Goal: Information Seeking & Learning: Learn about a topic

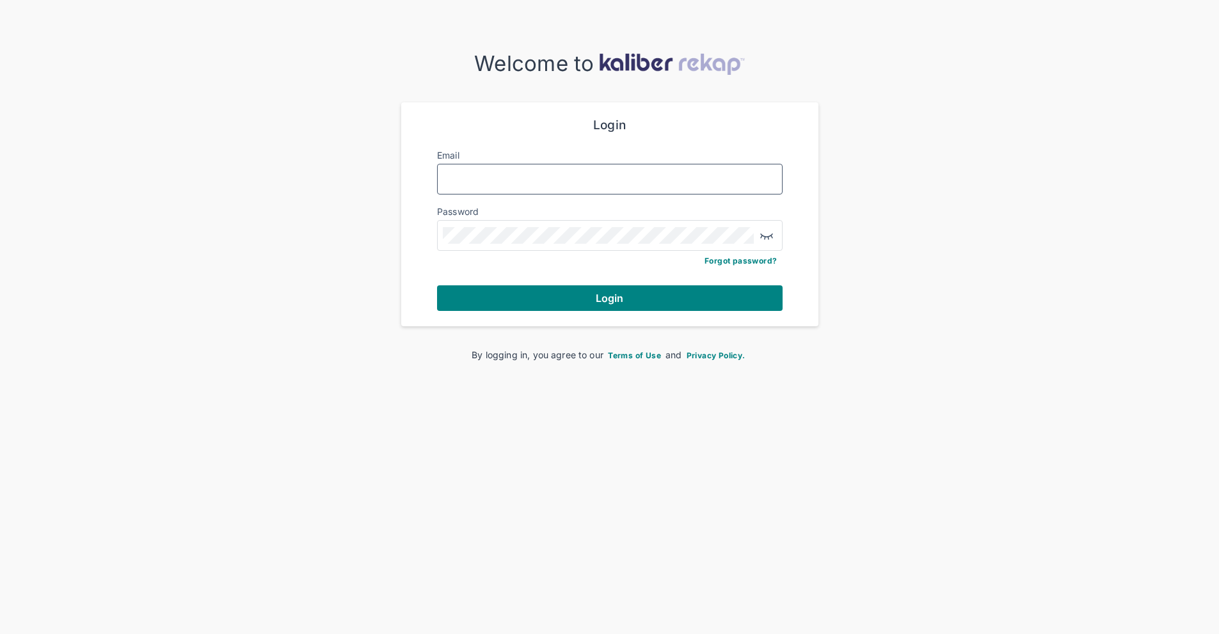
click at [453, 179] on input "Email" at bounding box center [610, 179] width 334 height 17
click at [475, 182] on input "Email" at bounding box center [610, 179] width 334 height 17
type input "**********"
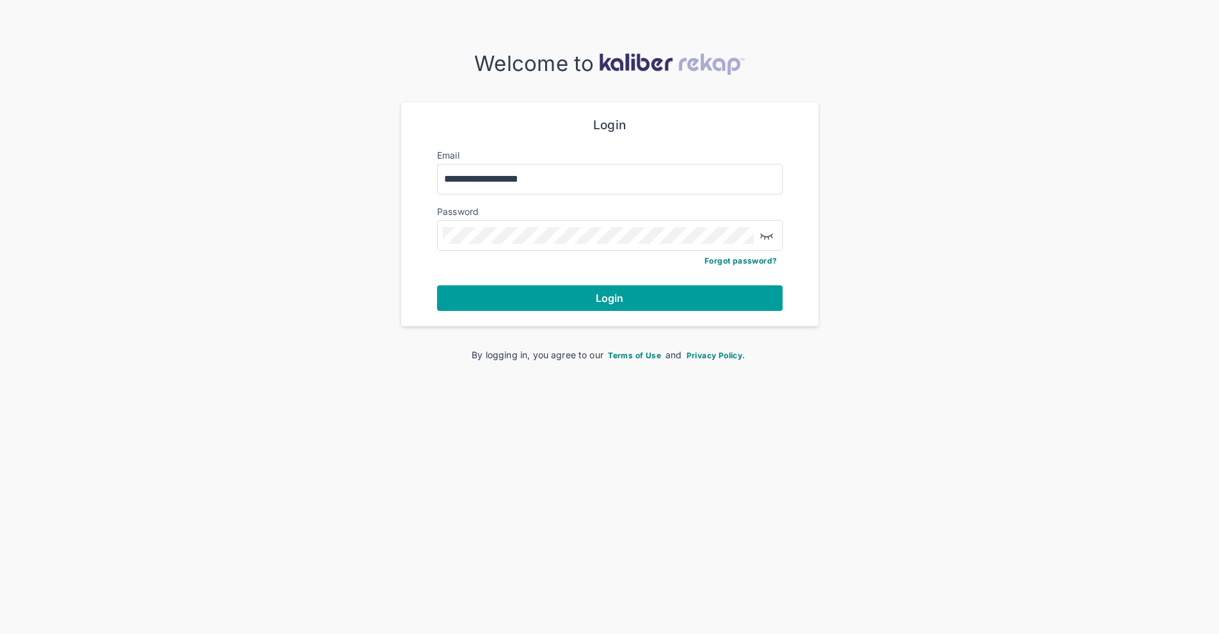
click at [580, 298] on button "Login" at bounding box center [609, 298] width 345 height 26
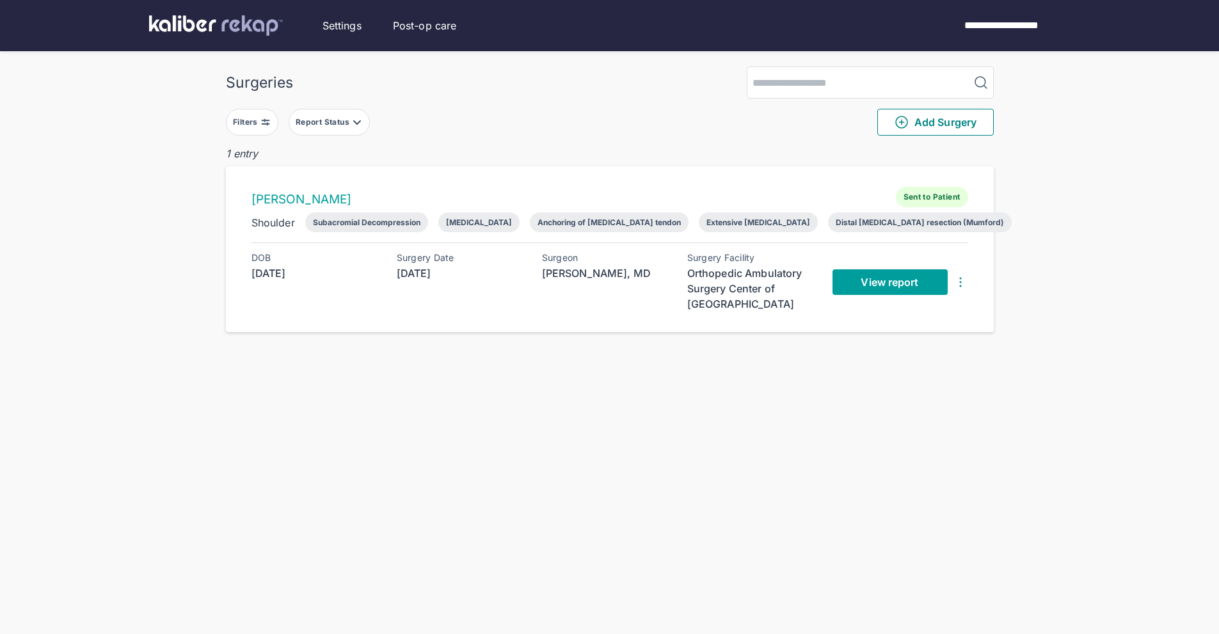
click at [878, 281] on span "View report" at bounding box center [890, 282] width 58 height 13
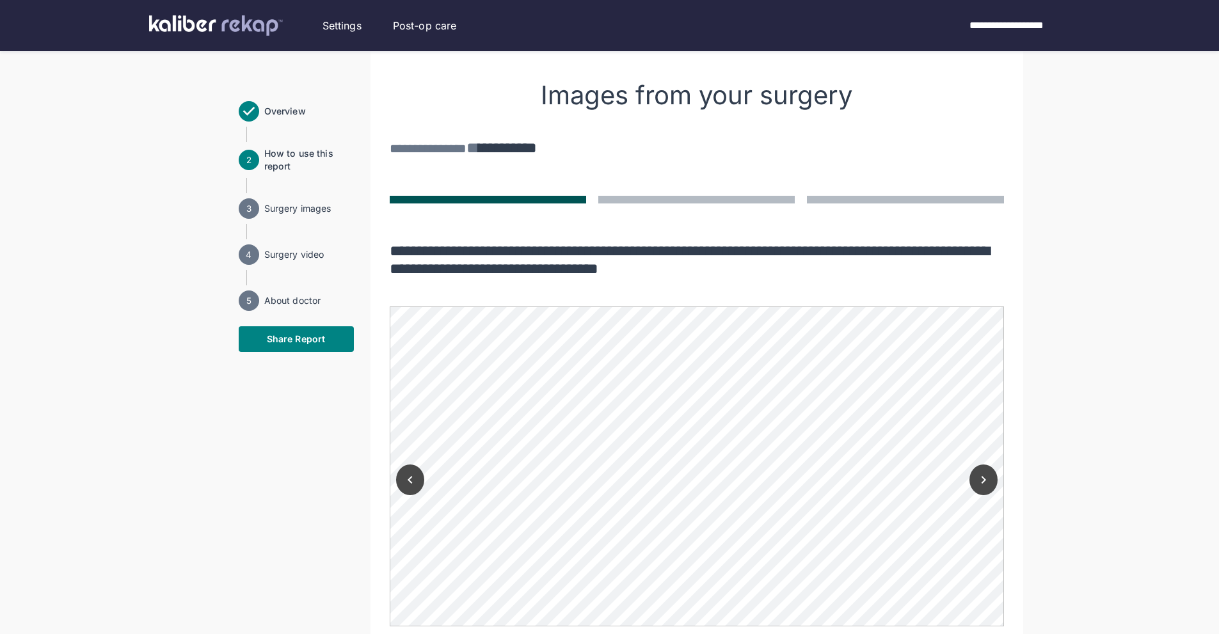
scroll to position [1067, 0]
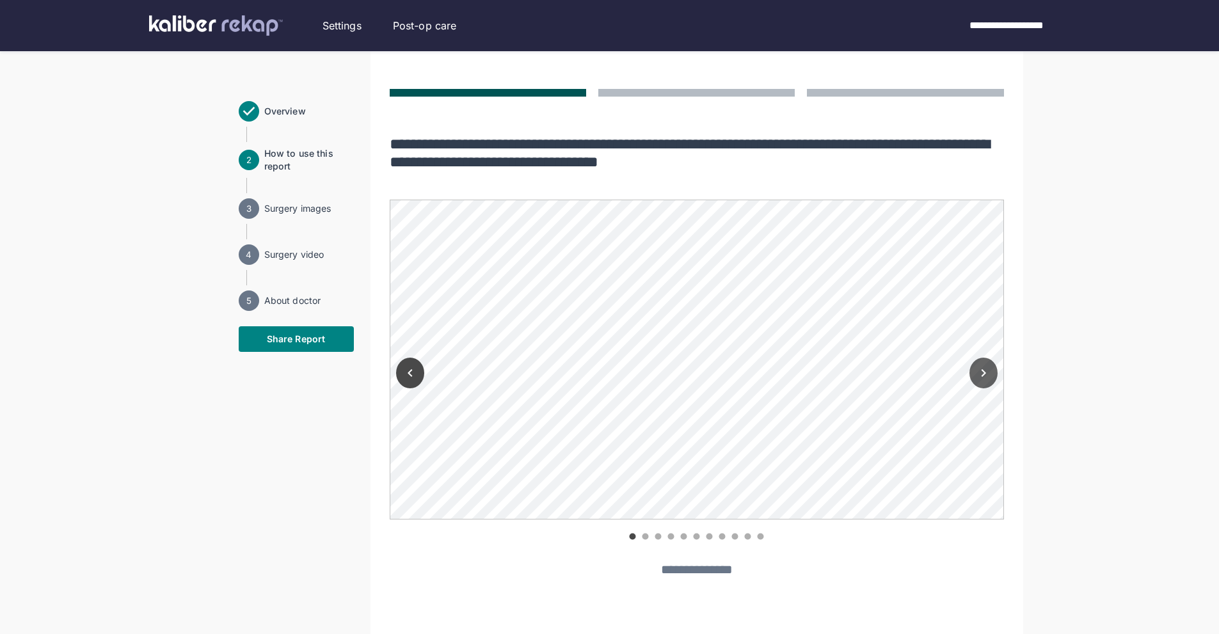
click at [986, 365] on icon "Next" at bounding box center [983, 372] width 15 height 15
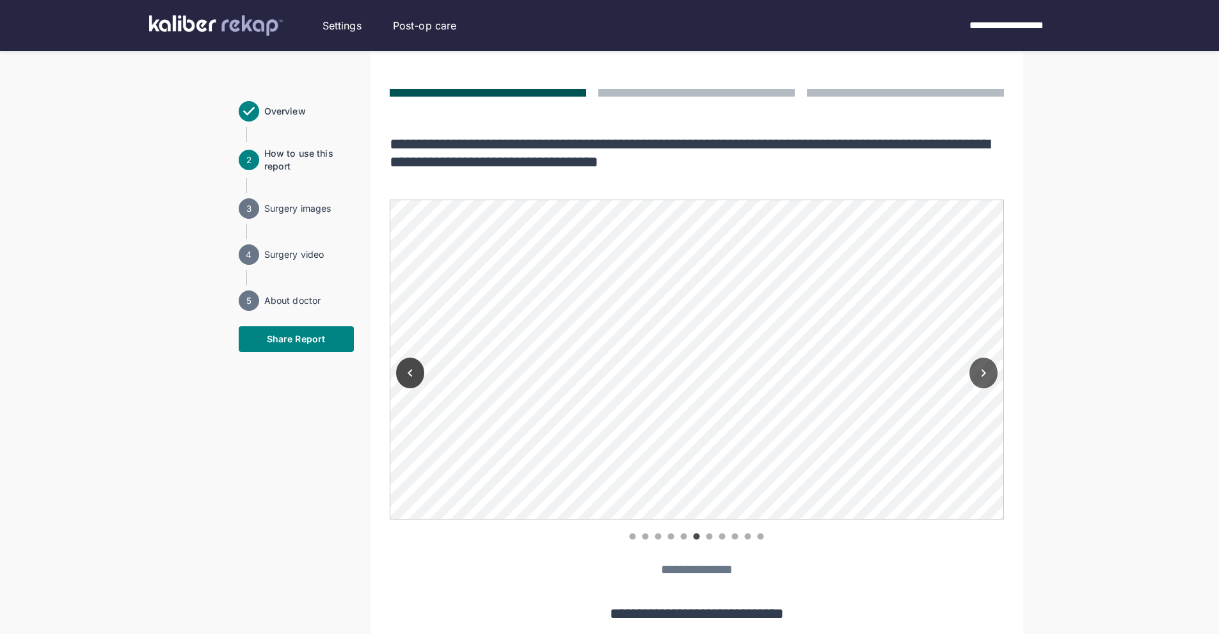
click at [986, 365] on icon "Next" at bounding box center [983, 372] width 15 height 15
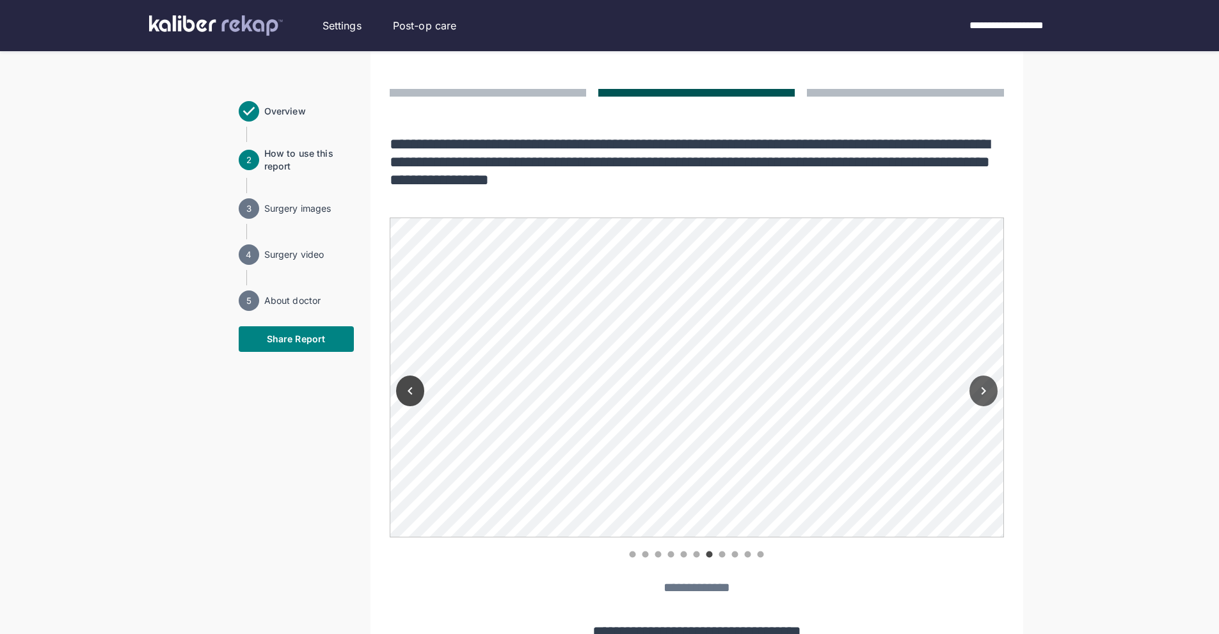
click at [986, 353] on div at bounding box center [983, 389] width 41 height 342
click at [985, 383] on icon "Next" at bounding box center [983, 390] width 15 height 15
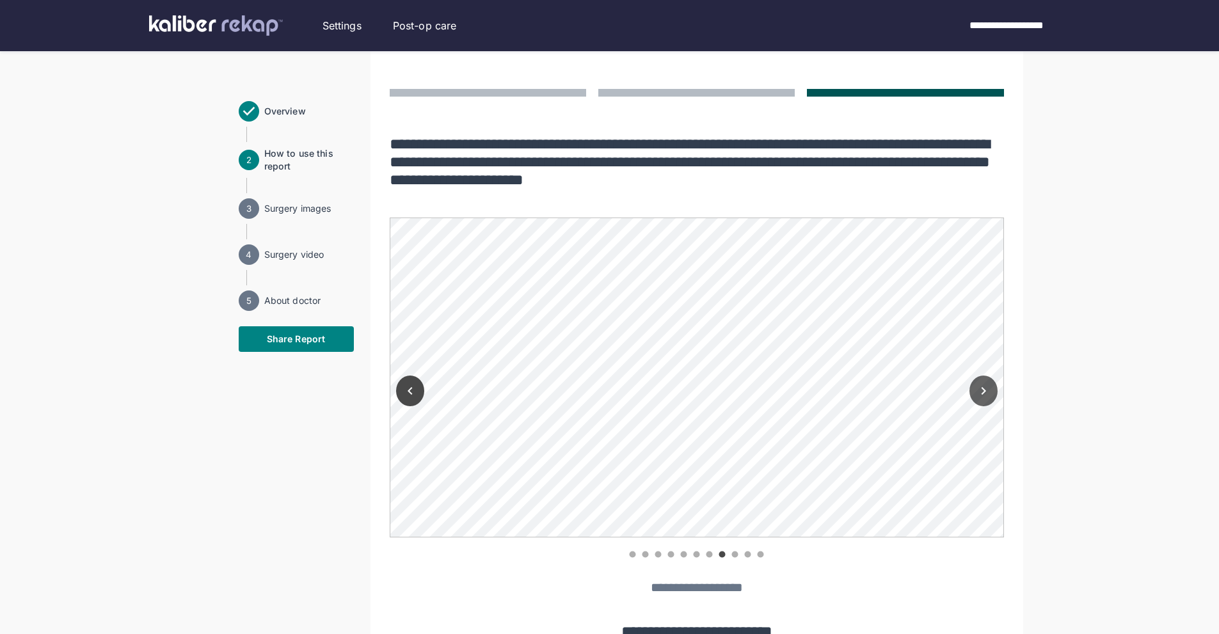
click at [985, 383] on icon "Next" at bounding box center [983, 390] width 15 height 15
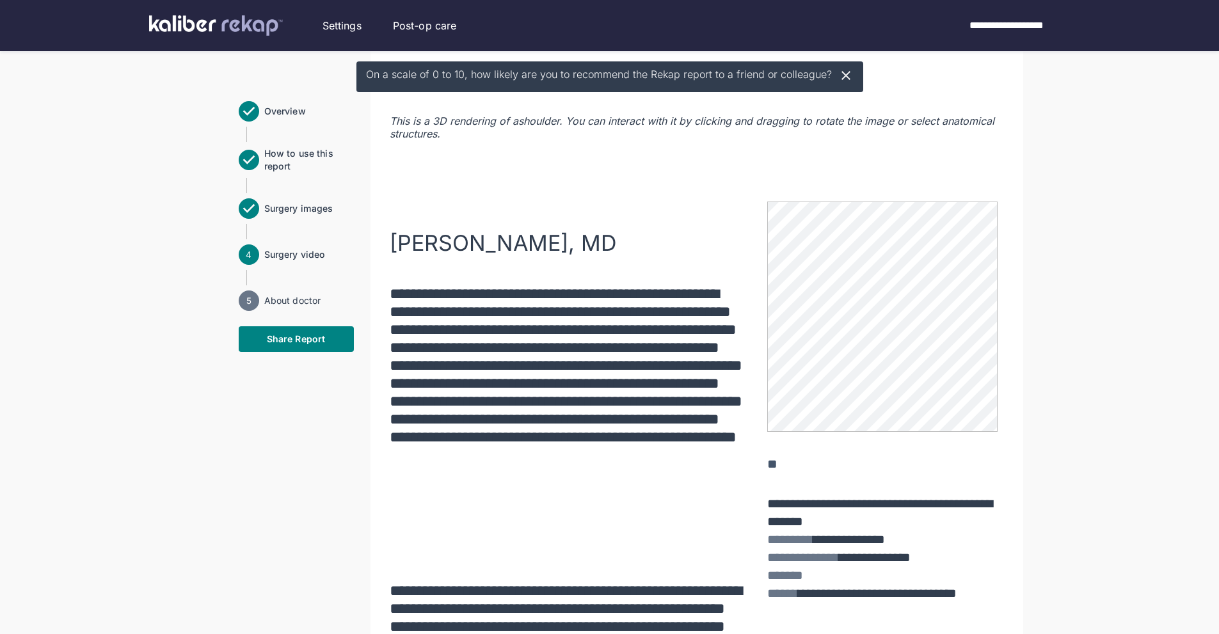
scroll to position [2026, 0]
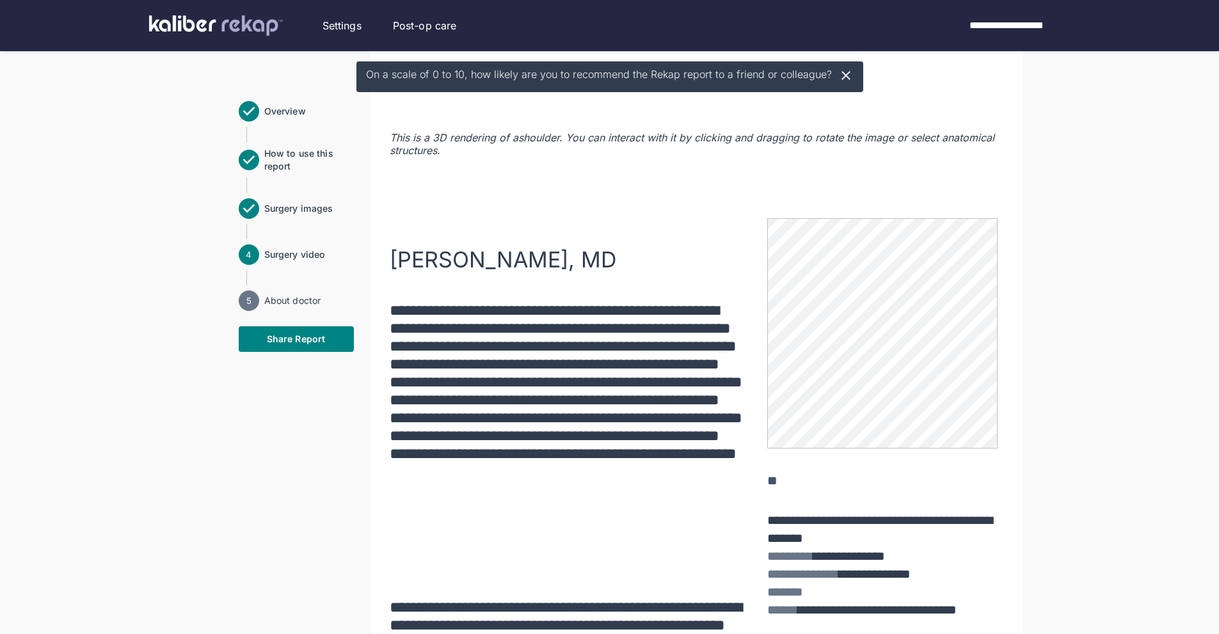
click at [278, 253] on span "Surgery video" at bounding box center [309, 254] width 90 height 13
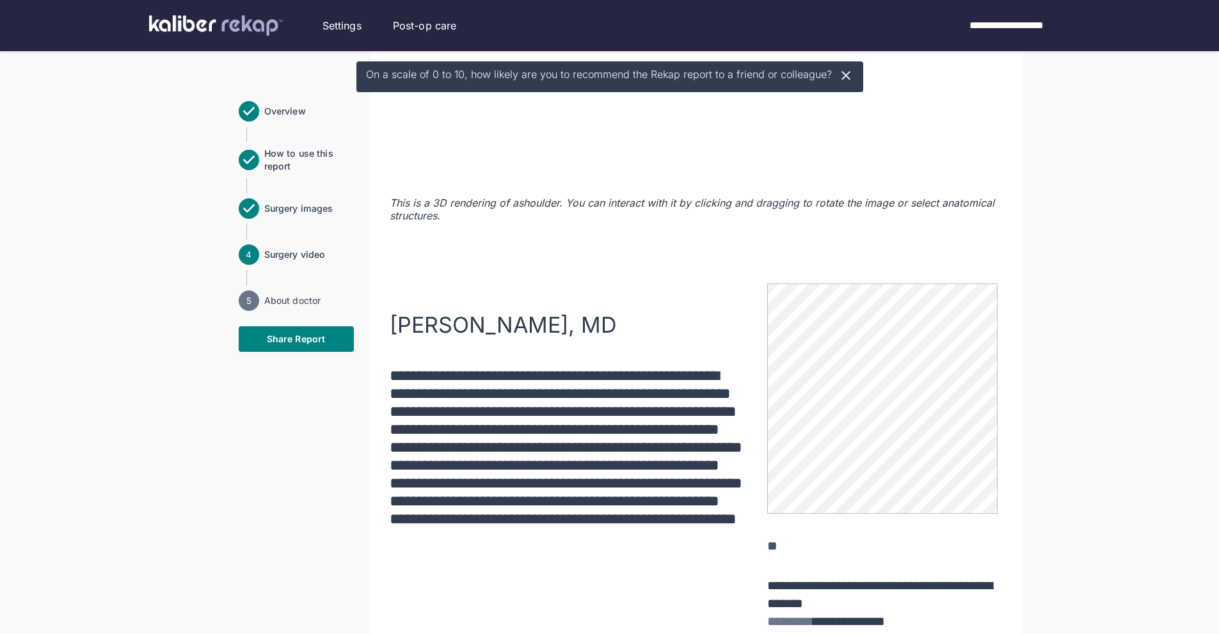
scroll to position [1861, 0]
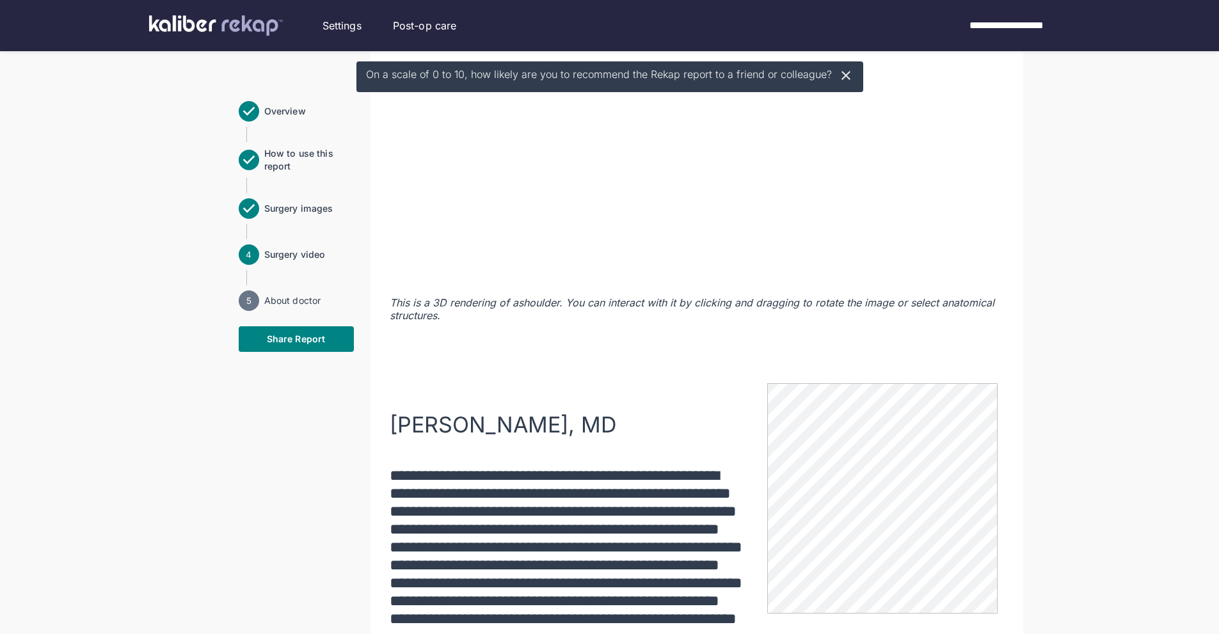
click at [278, 253] on span "Surgery video" at bounding box center [309, 254] width 90 height 13
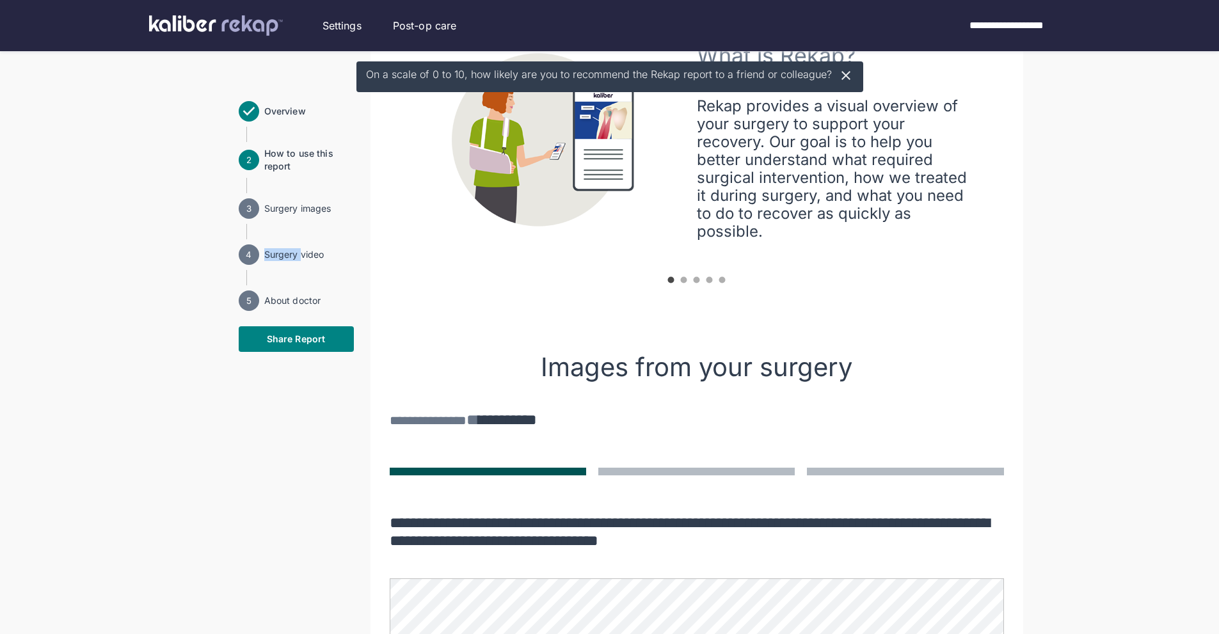
scroll to position [475, 0]
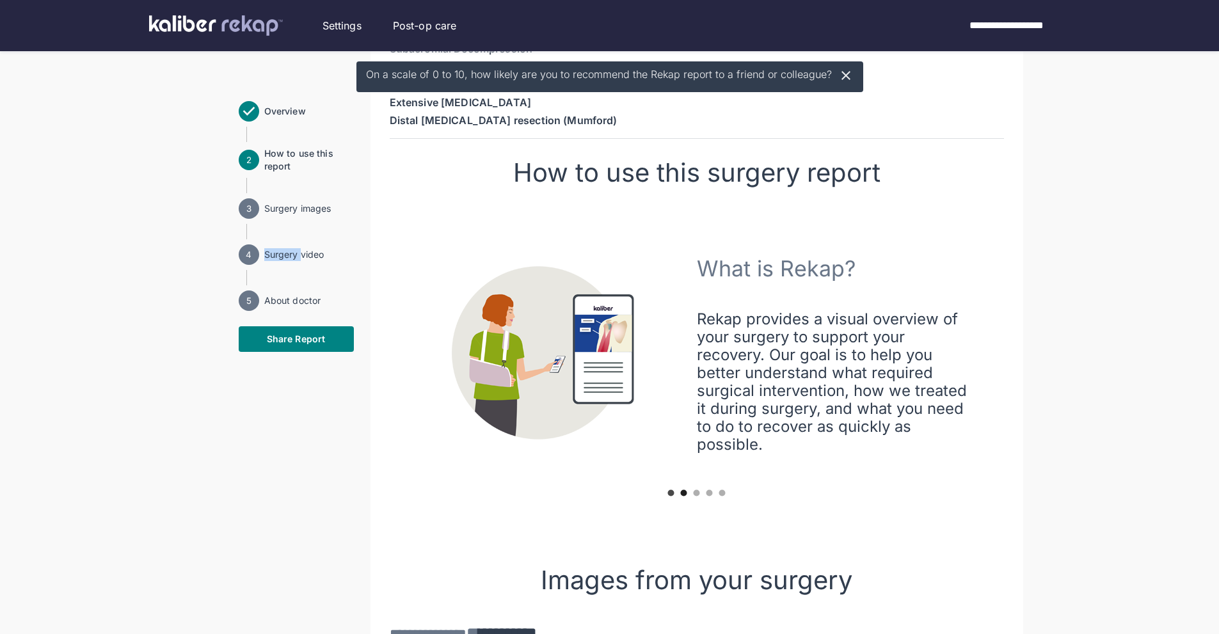
click at [685, 490] on circle "carousel indicator 2" at bounding box center [684, 493] width 6 height 6
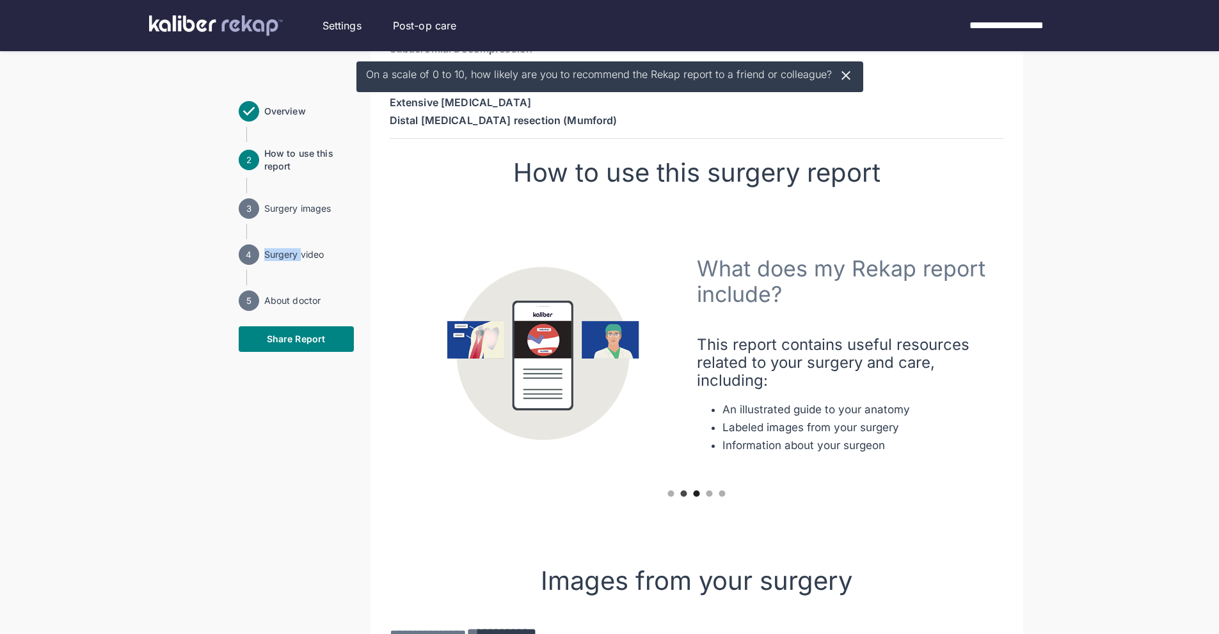
click at [695, 491] on circle "carousel indicator 3" at bounding box center [697, 494] width 6 height 6
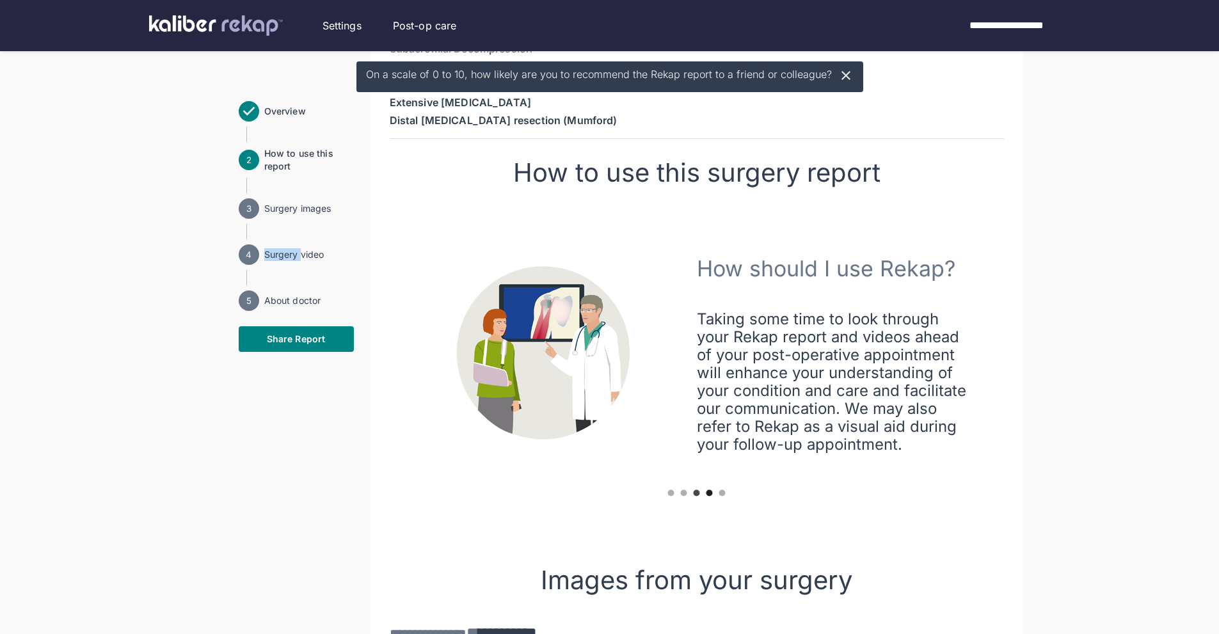
click at [708, 490] on circle "carousel indicator 4" at bounding box center [709, 493] width 6 height 6
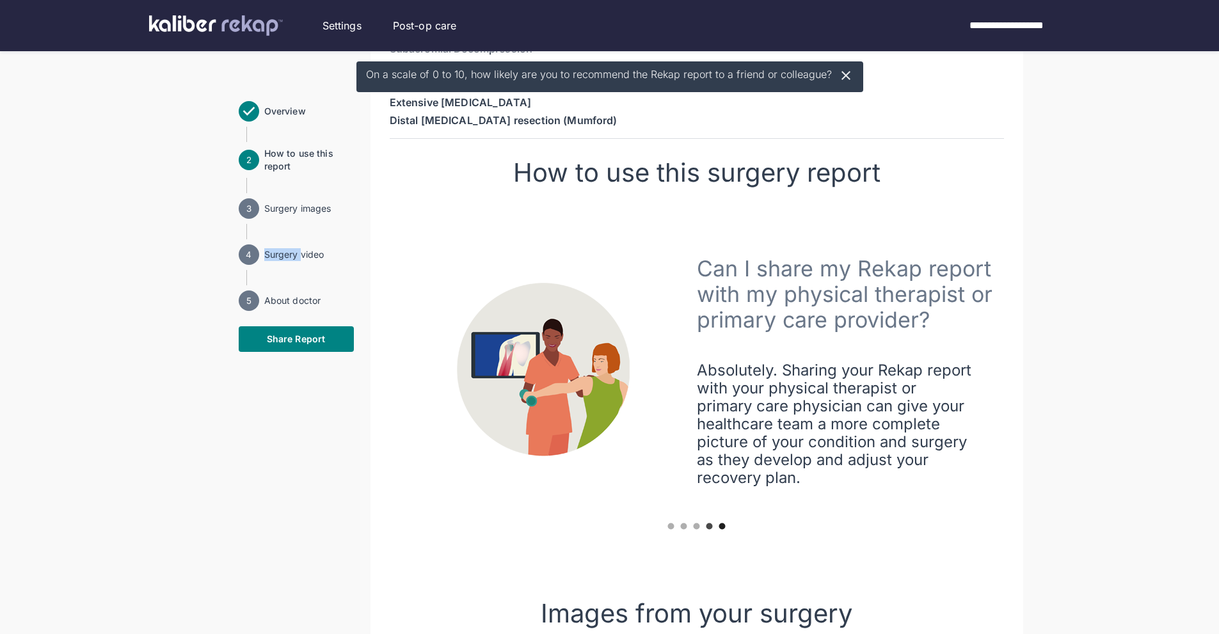
click at [722, 523] on circle "carousel indicator 5" at bounding box center [722, 526] width 6 height 6
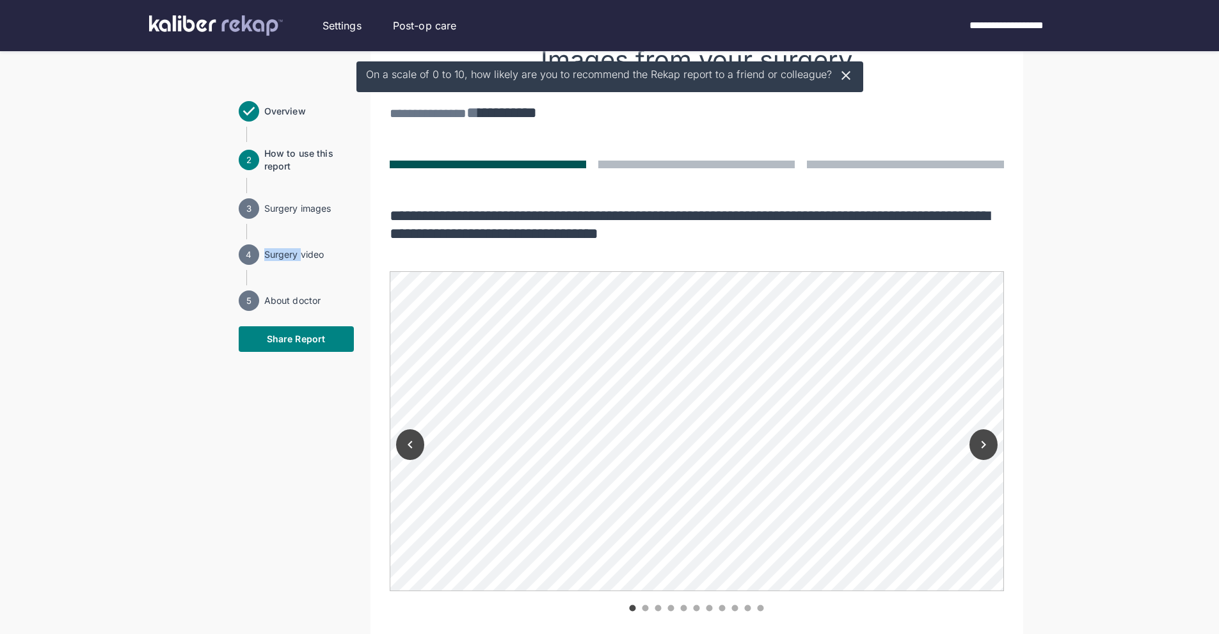
scroll to position [1008, 0]
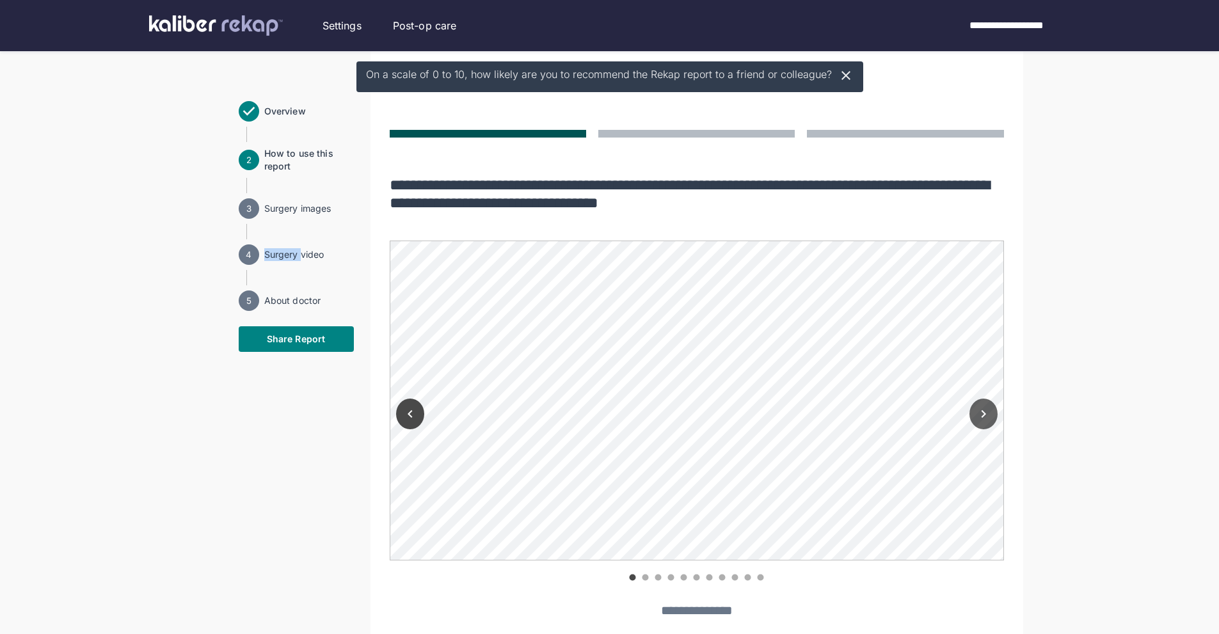
click at [987, 406] on icon "Next" at bounding box center [983, 413] width 15 height 15
click at [988, 406] on icon "Next" at bounding box center [983, 413] width 15 height 15
click at [980, 406] on icon "Next" at bounding box center [983, 413] width 15 height 15
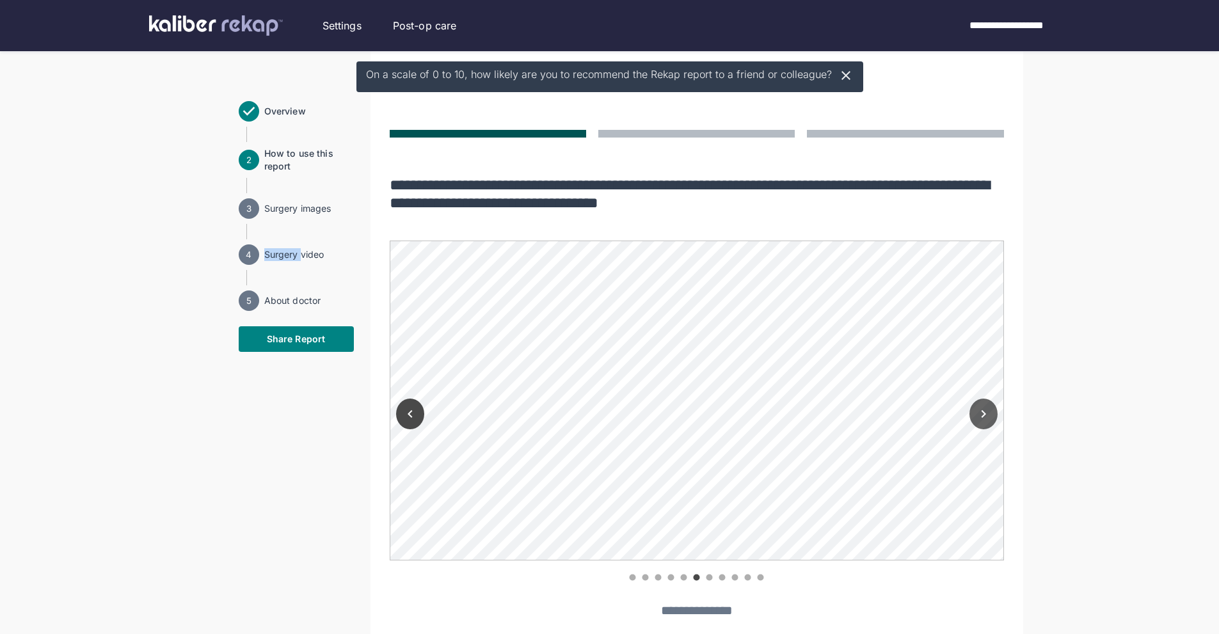
click at [980, 406] on icon "Next" at bounding box center [983, 413] width 15 height 15
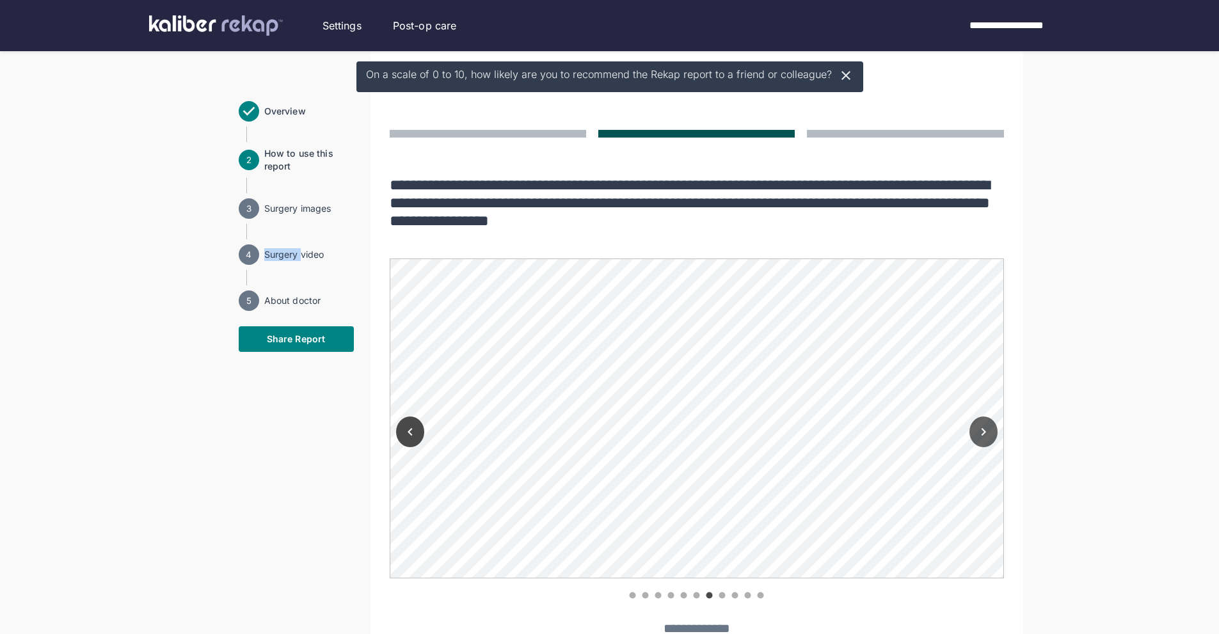
click at [985, 424] on icon "Next" at bounding box center [983, 431] width 15 height 15
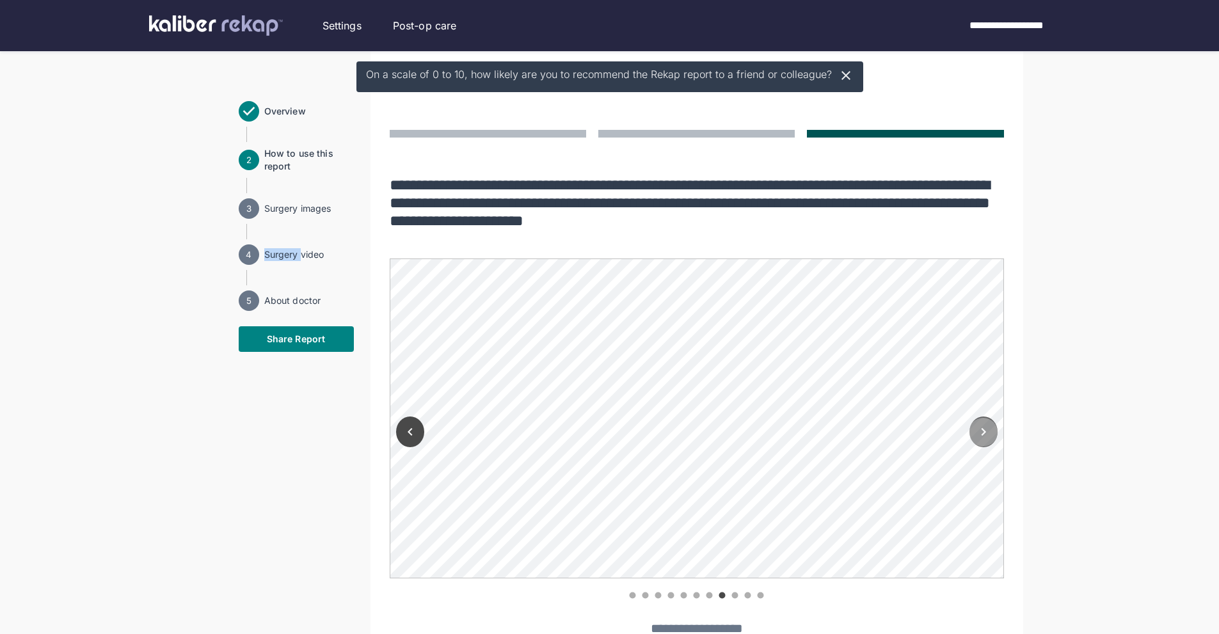
click at [985, 424] on icon "Next" at bounding box center [983, 431] width 15 height 15
